Goal: Register for event/course

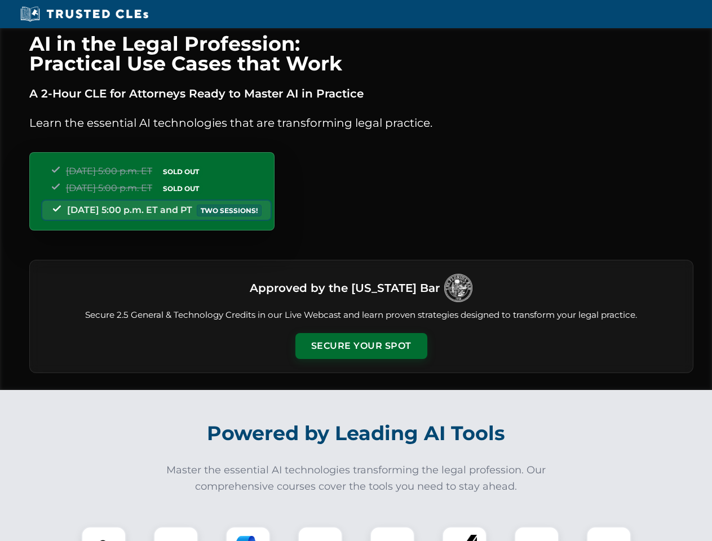
click at [361, 346] on button "Secure Your Spot" at bounding box center [361, 346] width 132 height 26
click at [104, 534] on img at bounding box center [103, 549] width 33 height 33
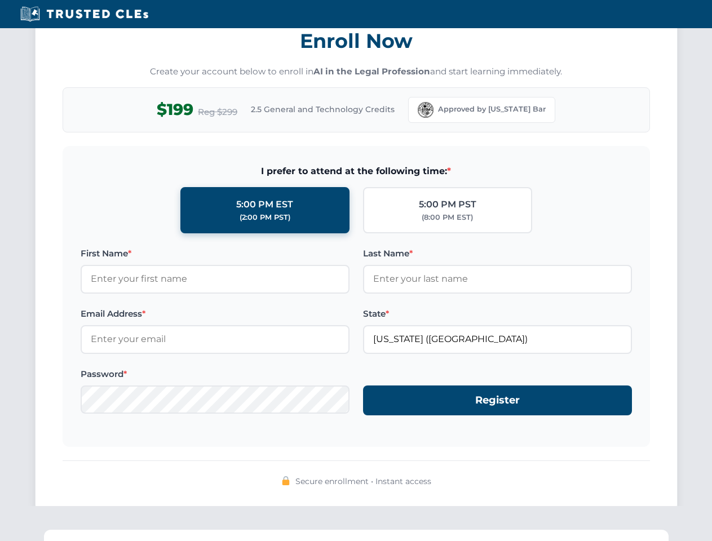
scroll to position [1106, 0]
